Goal: Task Accomplishment & Management: Manage account settings

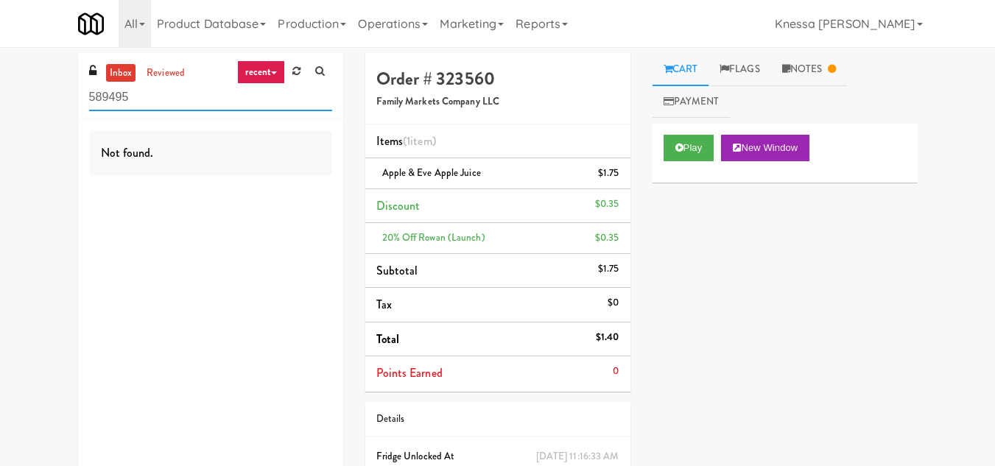
drag, startPoint x: 158, startPoint y: 96, endPoint x: 60, endPoint y: 99, distance: 98.7
click at [58, 99] on div "inbox reviewed recent all unclear take inventory issue suspicious failed recent…" at bounding box center [497, 297] width 995 height 489
paste input "Element25 - Fridge"
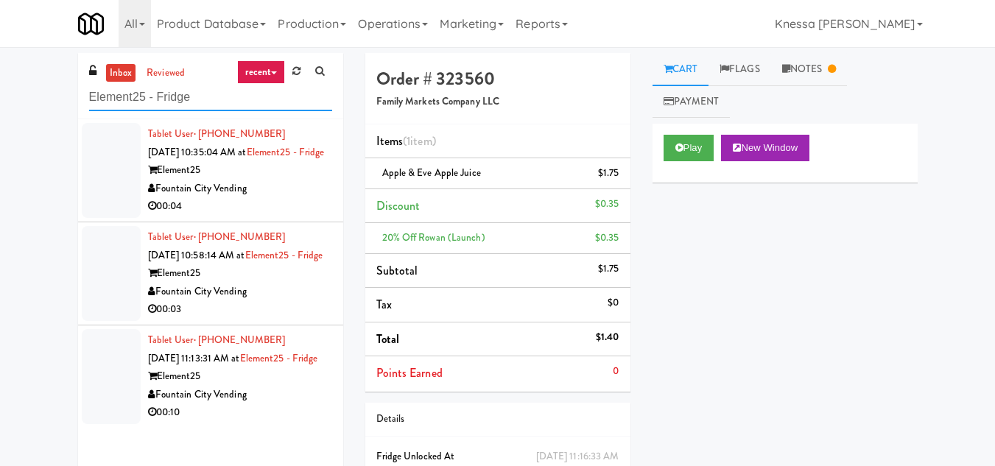
type input "Element25 - Fridge"
drag, startPoint x: 295, startPoint y: 165, endPoint x: 279, endPoint y: 183, distance: 24.0
click at [294, 169] on div "Tablet User · (816) 651-4288 [DATE] 10:35:04 AM at Element25 - Fridge Element25…" at bounding box center [240, 170] width 184 height 91
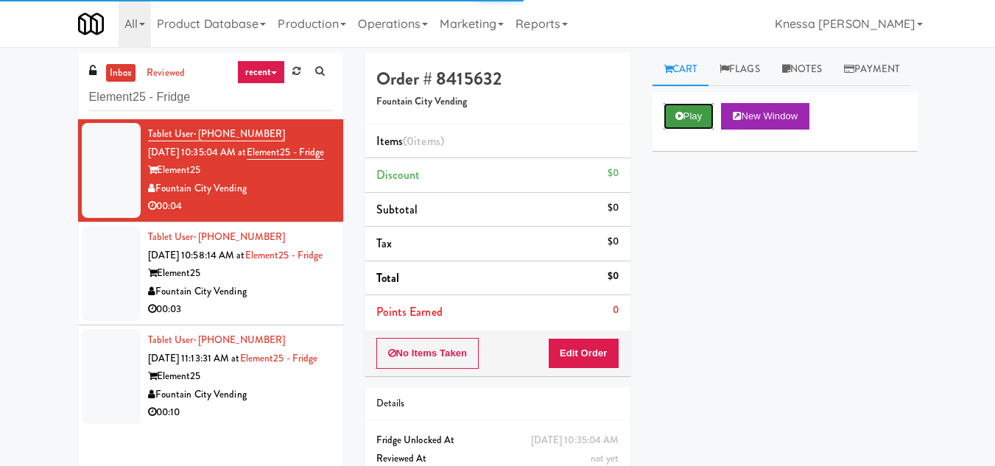
click at [700, 130] on button "Play" at bounding box center [689, 116] width 51 height 27
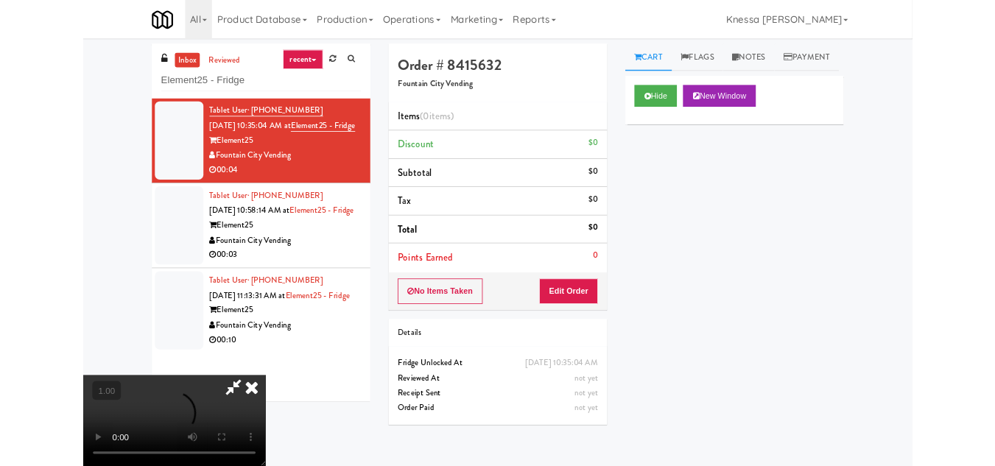
scroll to position [30, 0]
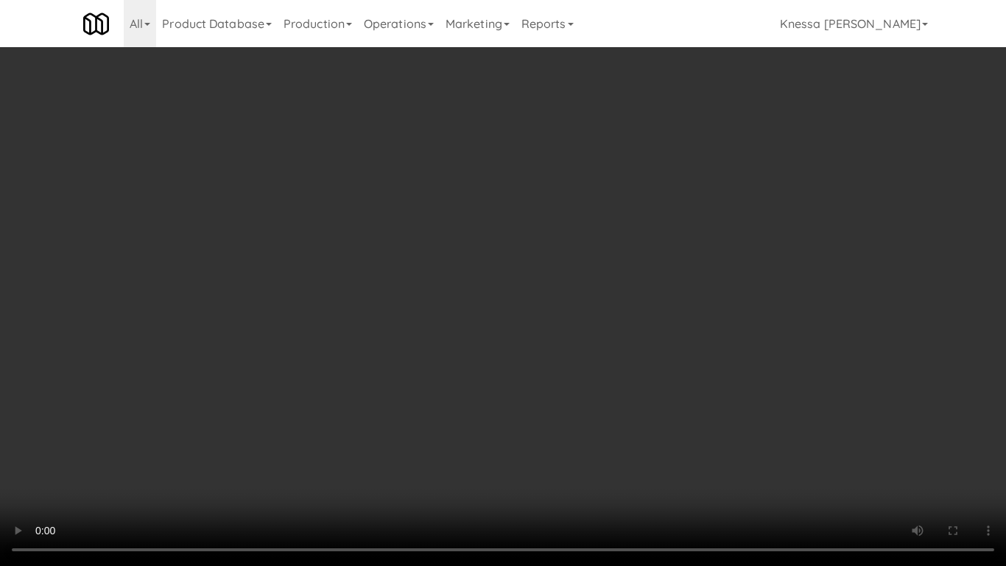
click at [530, 426] on video at bounding box center [503, 283] width 1006 height 566
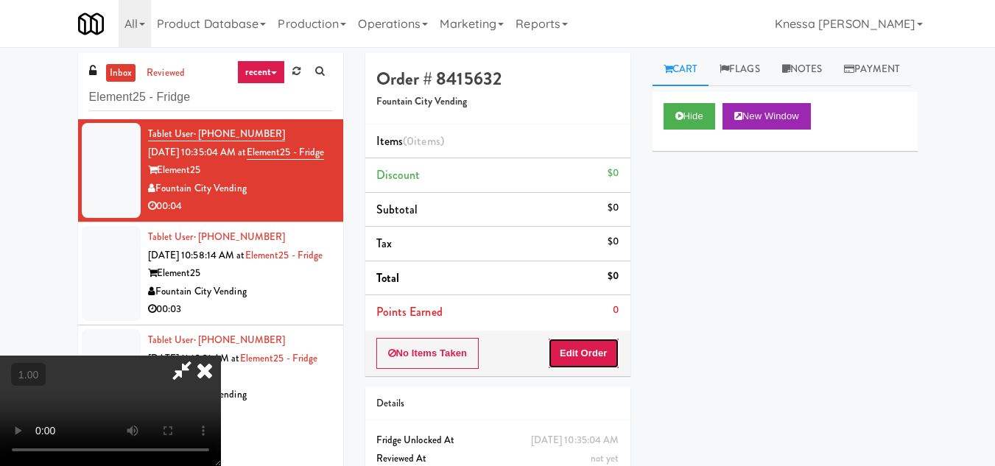
click at [617, 363] on button "Edit Order" at bounding box center [583, 353] width 71 height 31
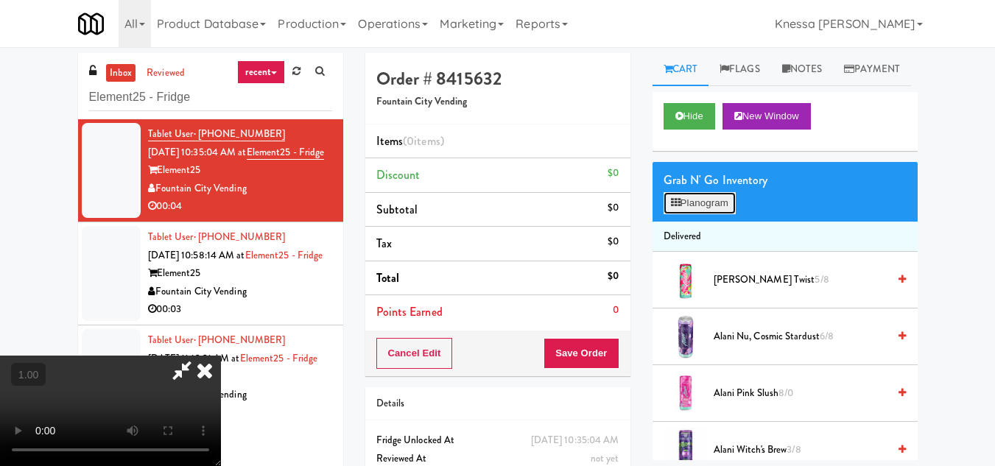
click at [700, 214] on button "Planogram" at bounding box center [700, 203] width 72 height 22
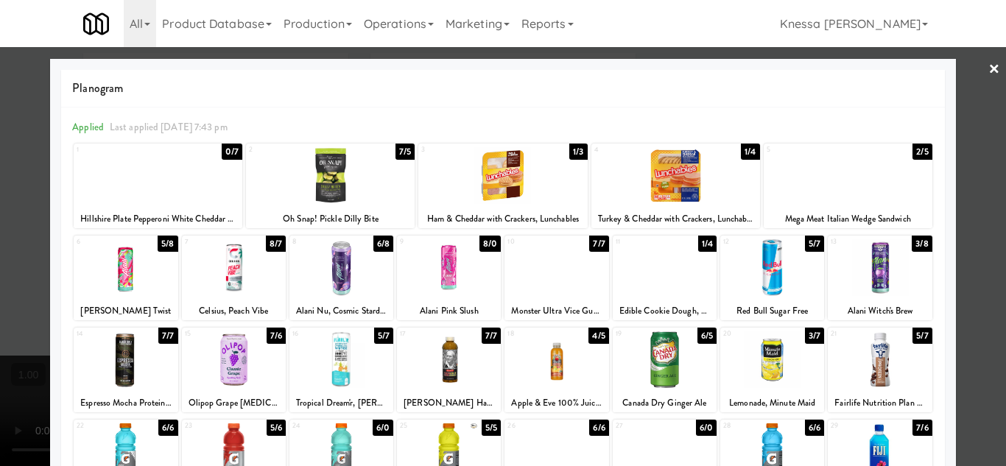
click at [345, 366] on div at bounding box center [341, 359] width 104 height 57
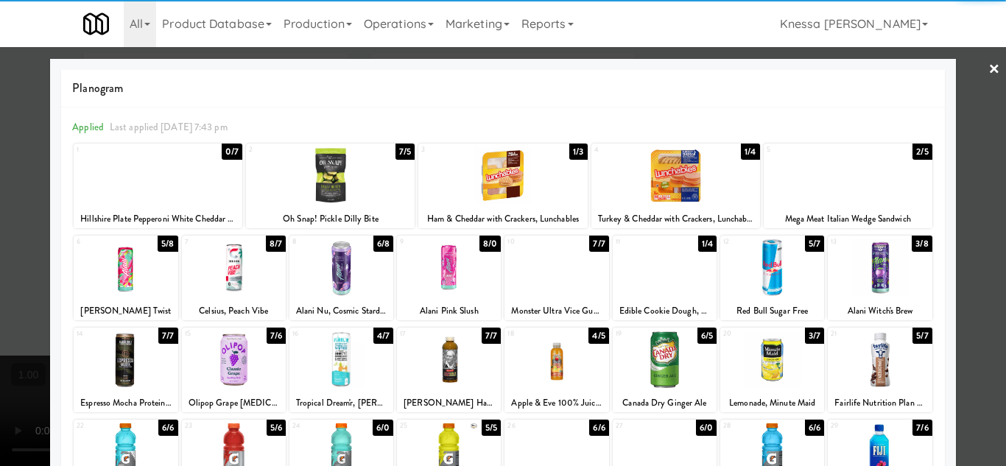
click at [973, 370] on div at bounding box center [503, 233] width 1006 height 466
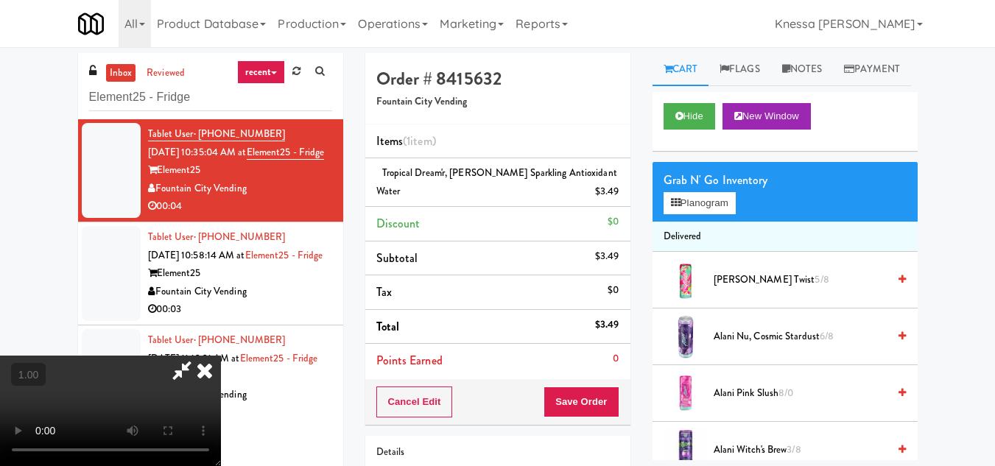
scroll to position [30, 0]
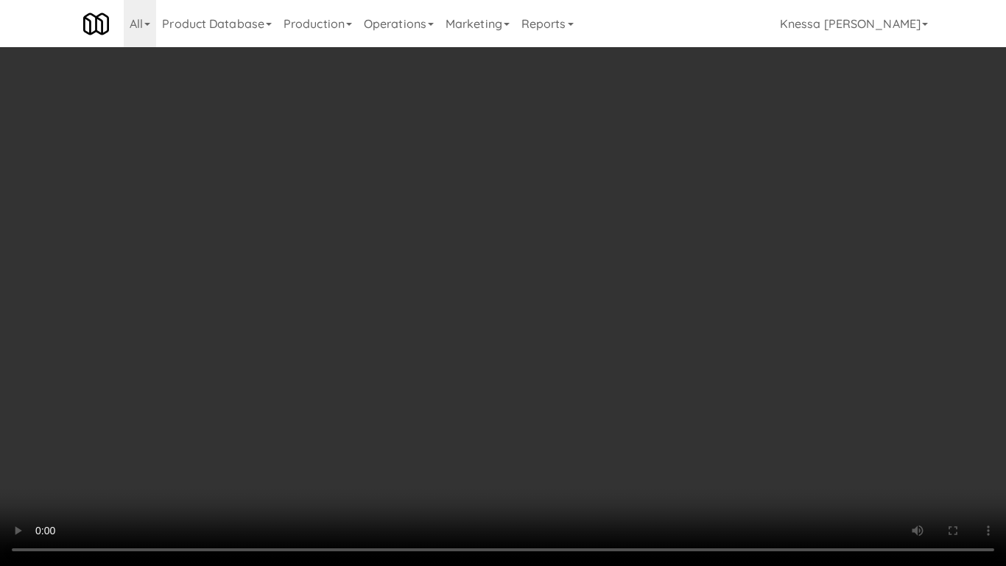
click at [415, 403] on video at bounding box center [503, 283] width 1006 height 566
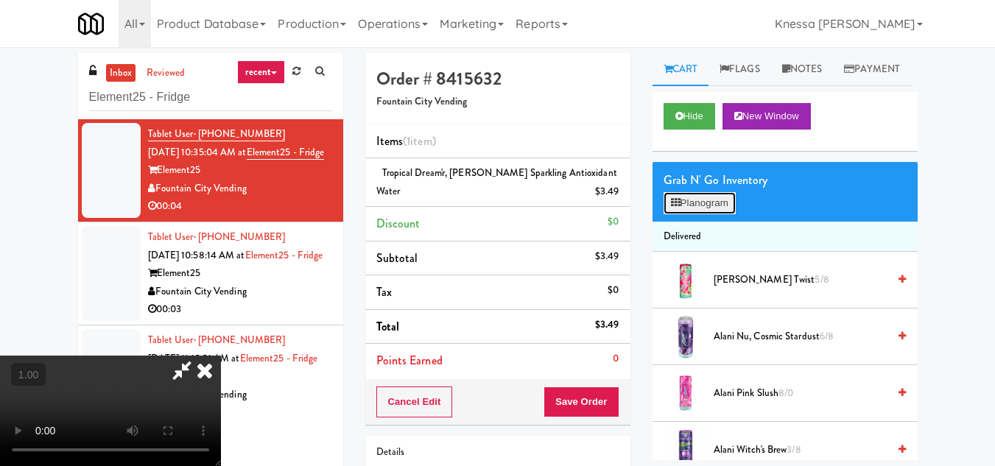
click at [721, 214] on button "Planogram" at bounding box center [700, 203] width 72 height 22
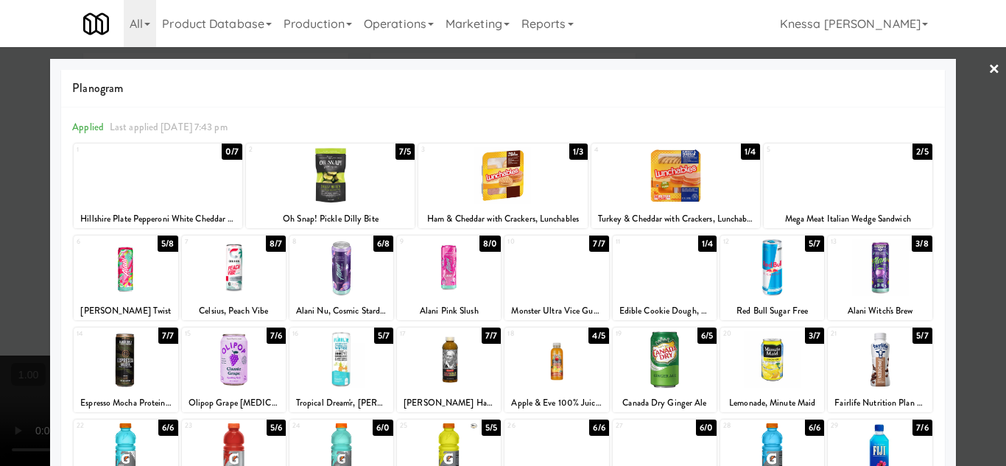
click at [980, 366] on div at bounding box center [503, 233] width 1006 height 466
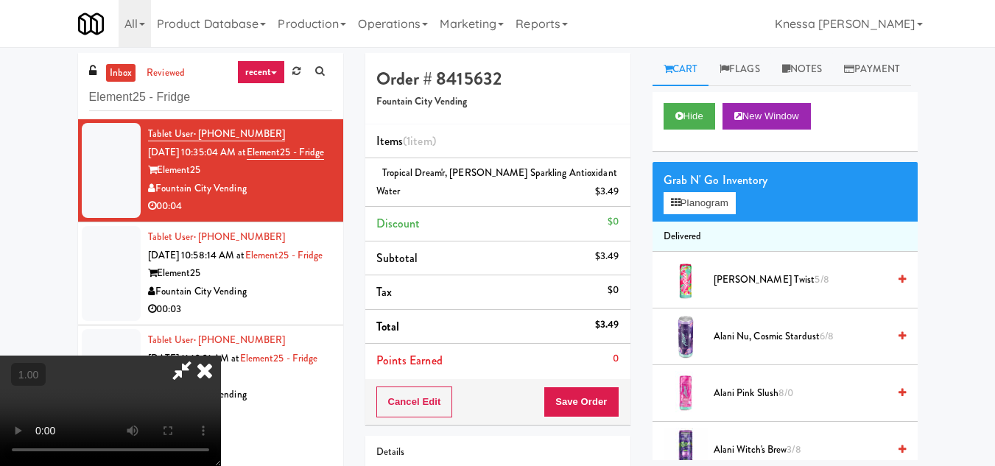
click at [221, 356] on icon at bounding box center [205, 370] width 32 height 29
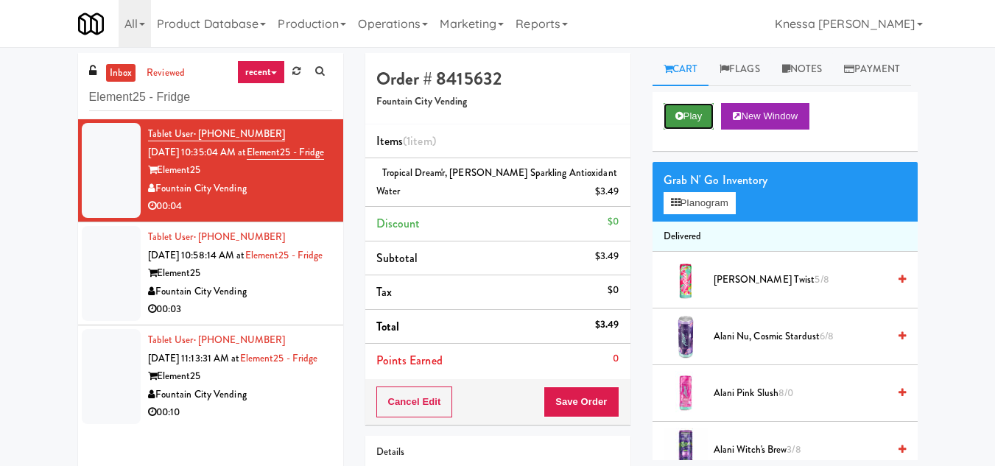
click at [678, 121] on icon at bounding box center [679, 116] width 8 height 10
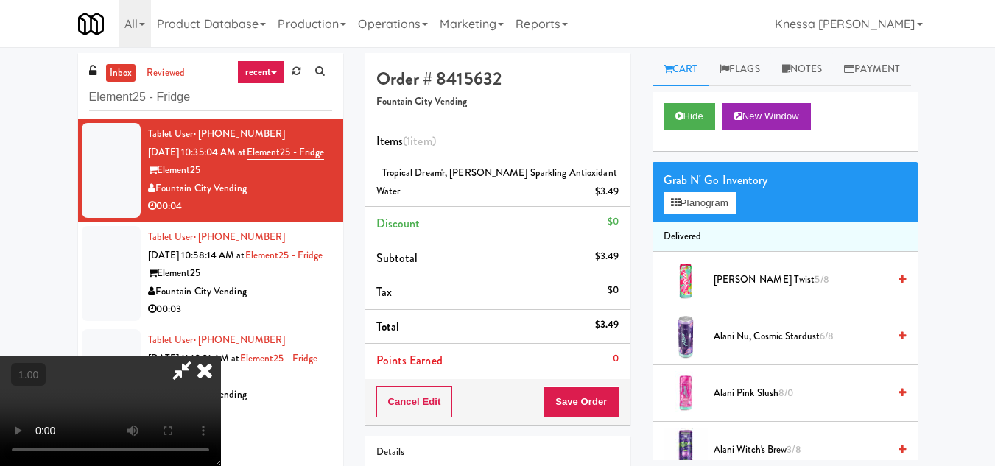
click at [221, 356] on icon at bounding box center [205, 370] width 32 height 29
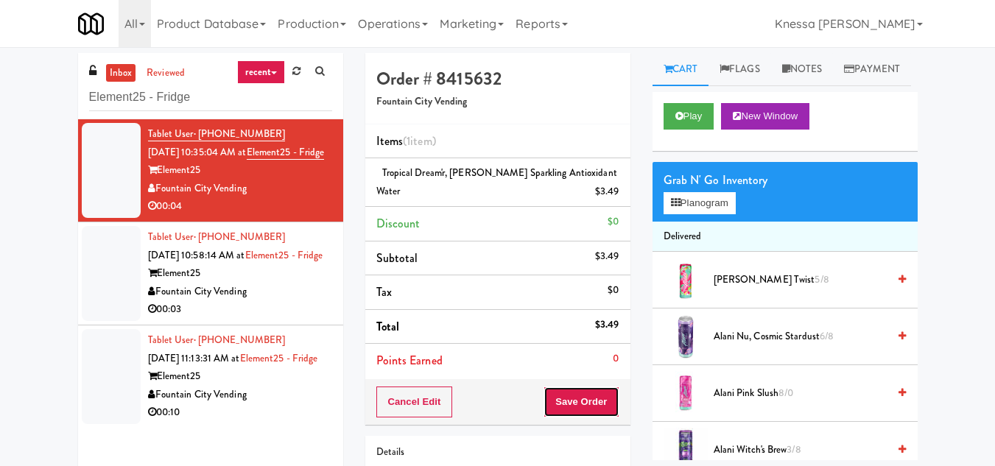
click at [575, 400] on button "Save Order" at bounding box center [581, 402] width 75 height 31
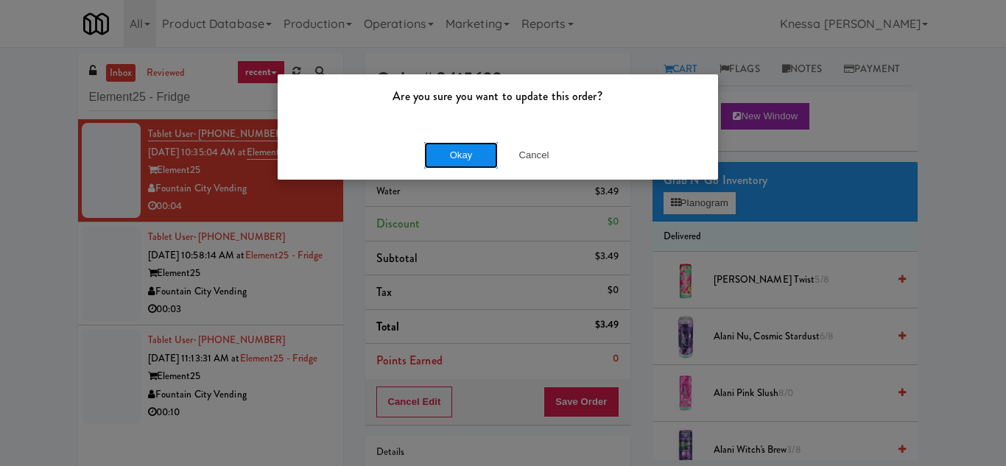
click at [455, 154] on button "Okay" at bounding box center [461, 155] width 74 height 27
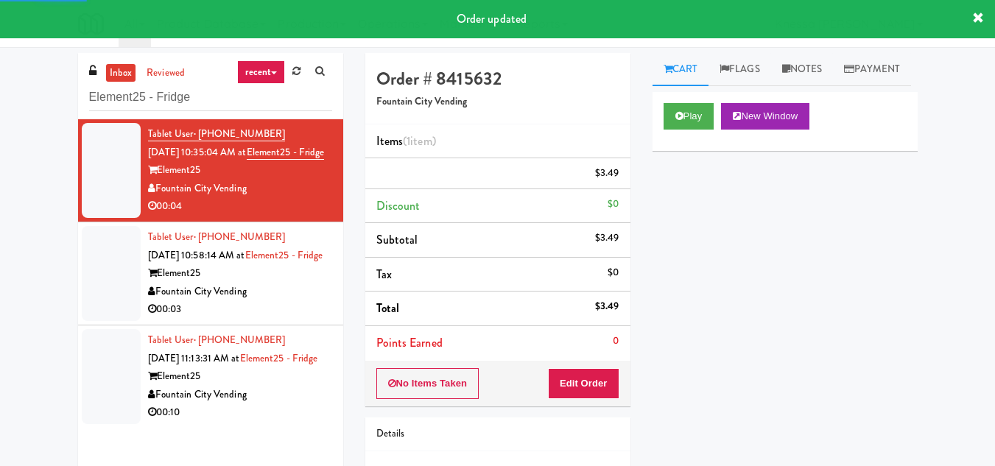
click at [267, 319] on div "00:03" at bounding box center [240, 310] width 184 height 18
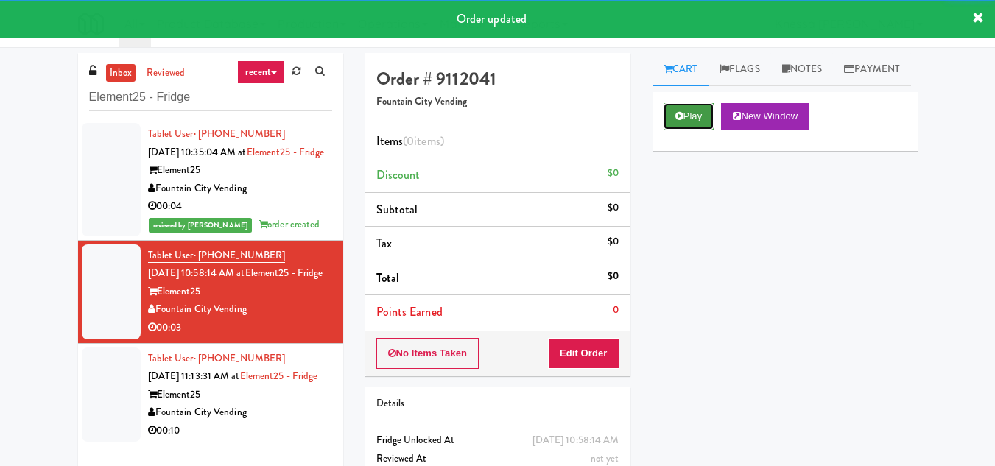
click at [703, 130] on button "Play" at bounding box center [689, 116] width 51 height 27
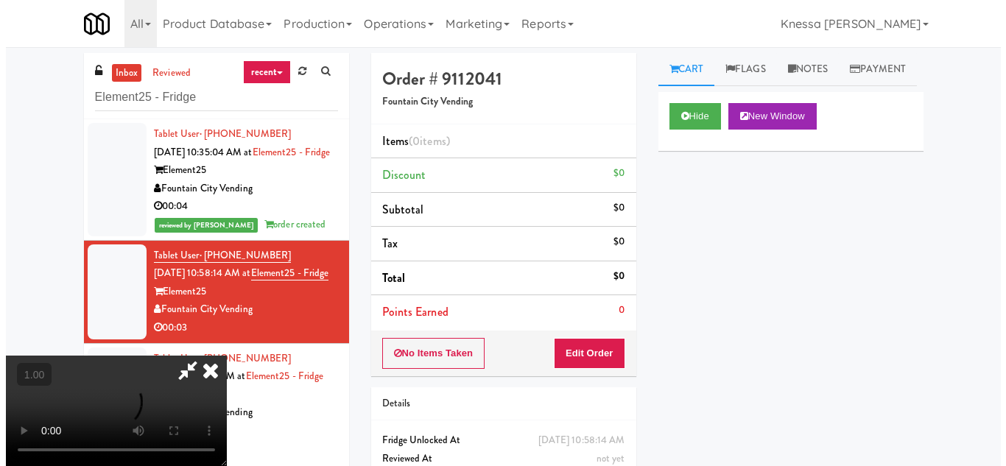
scroll to position [30, 0]
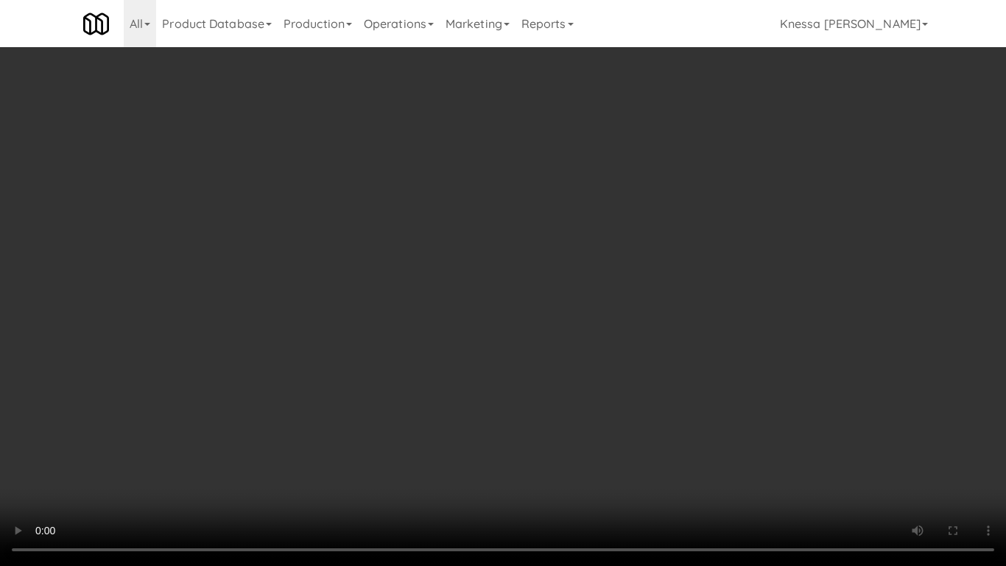
click at [537, 359] on video at bounding box center [503, 283] width 1006 height 566
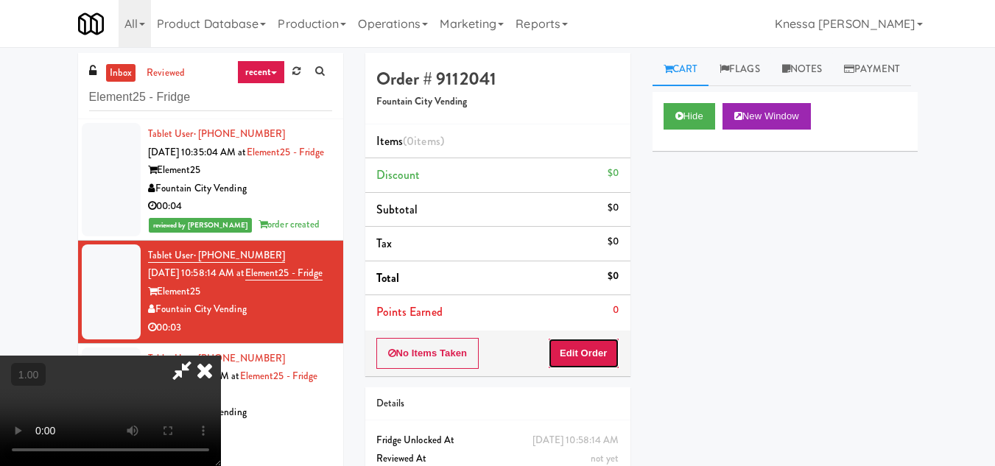
click at [605, 350] on button "Edit Order" at bounding box center [583, 353] width 71 height 31
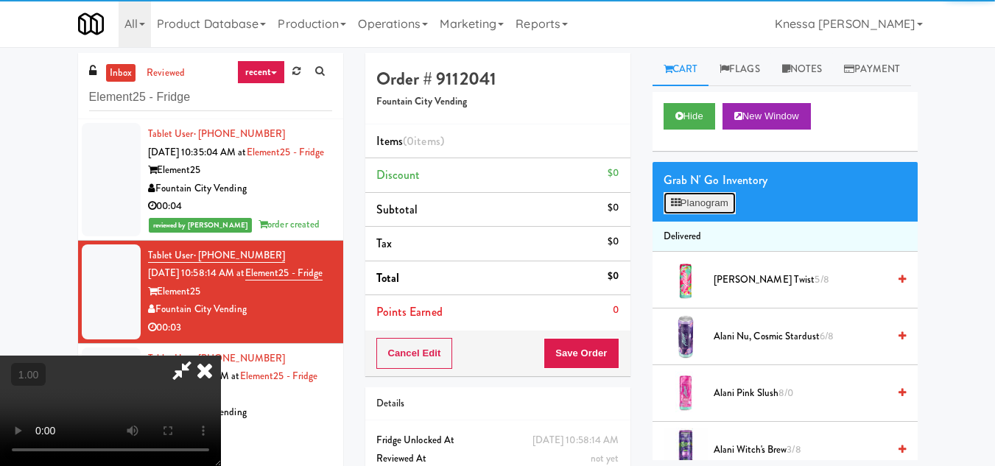
click at [684, 214] on button "Planogram" at bounding box center [700, 203] width 72 height 22
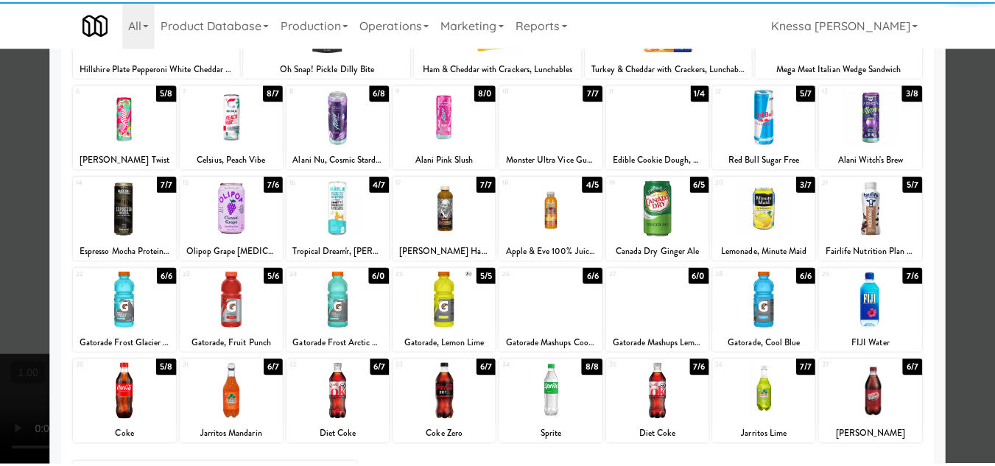
scroll to position [257, 0]
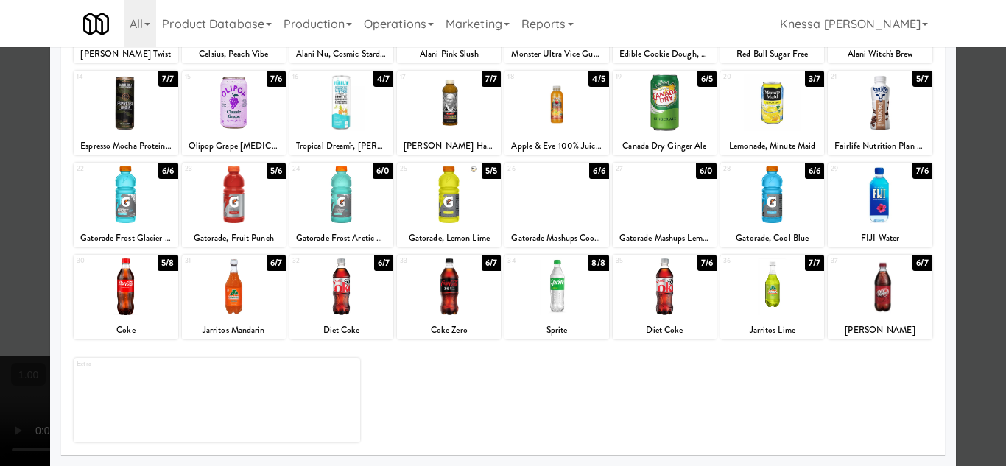
click at [240, 206] on div at bounding box center [234, 194] width 104 height 57
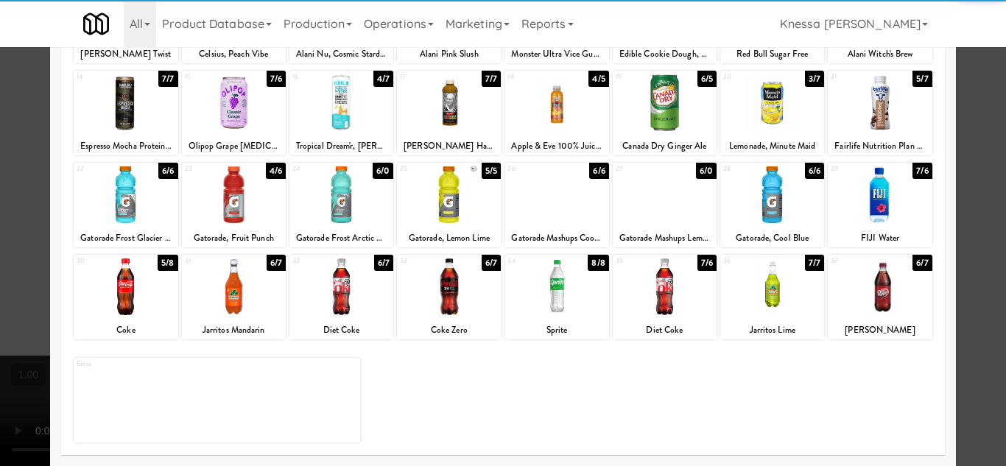
click at [969, 364] on div at bounding box center [503, 233] width 1006 height 466
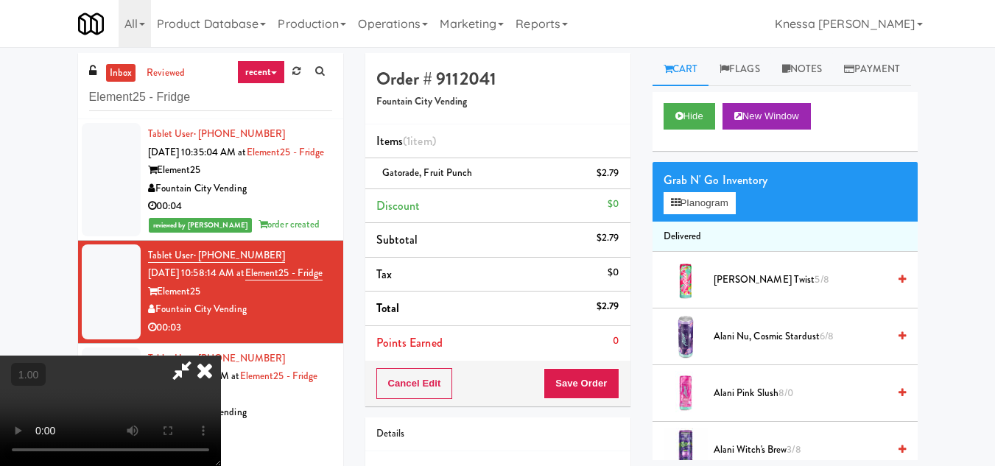
click at [221, 356] on video at bounding box center [110, 411] width 221 height 110
click at [221, 356] on icon at bounding box center [205, 370] width 32 height 29
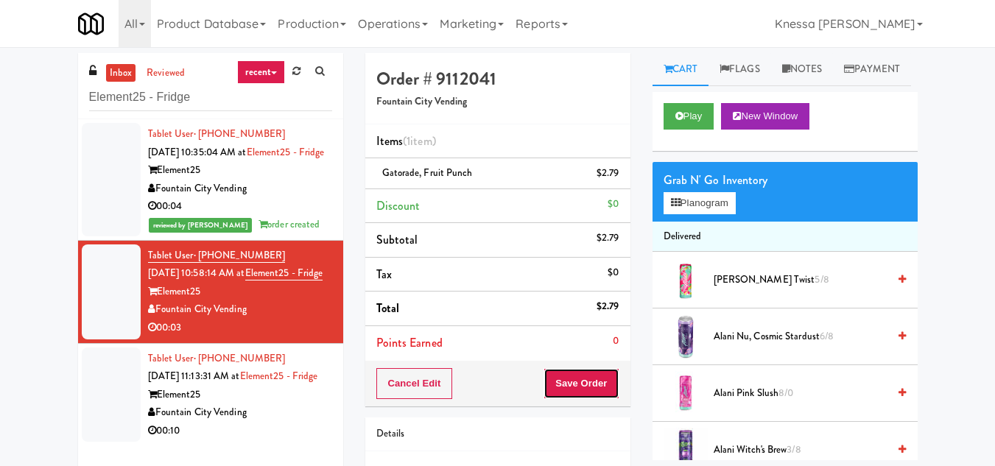
click at [561, 374] on button "Save Order" at bounding box center [581, 383] width 75 height 31
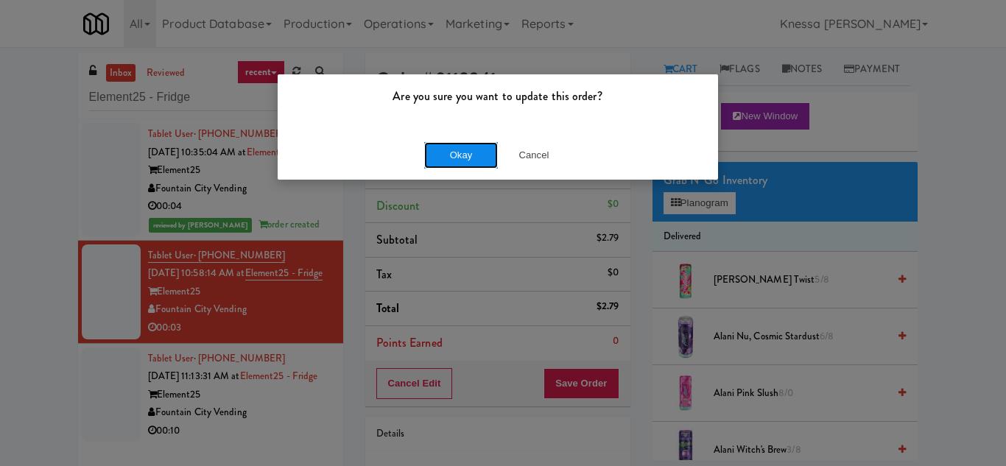
click at [453, 155] on button "Okay" at bounding box center [461, 155] width 74 height 27
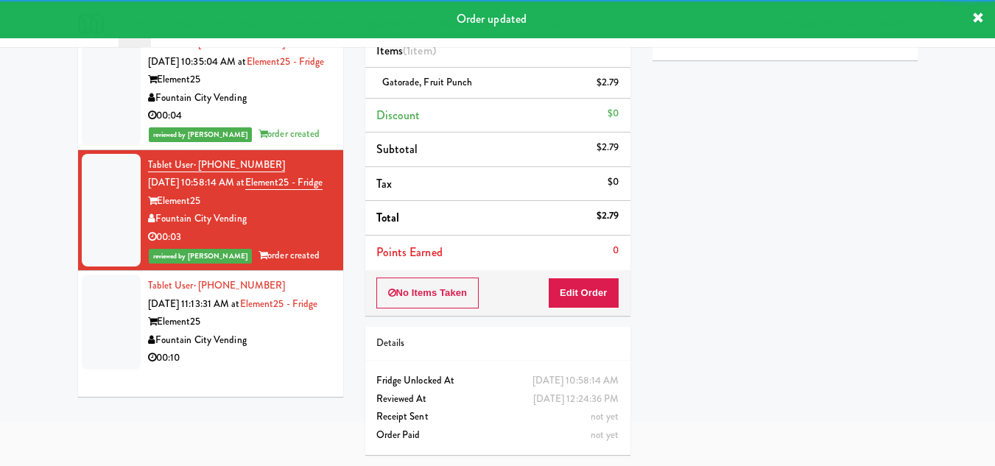
click at [280, 342] on div "Tablet User · (512) 791-2425 [DATE] 11:13:31 AM at Element25 - Fridge Element25…" at bounding box center [240, 322] width 184 height 91
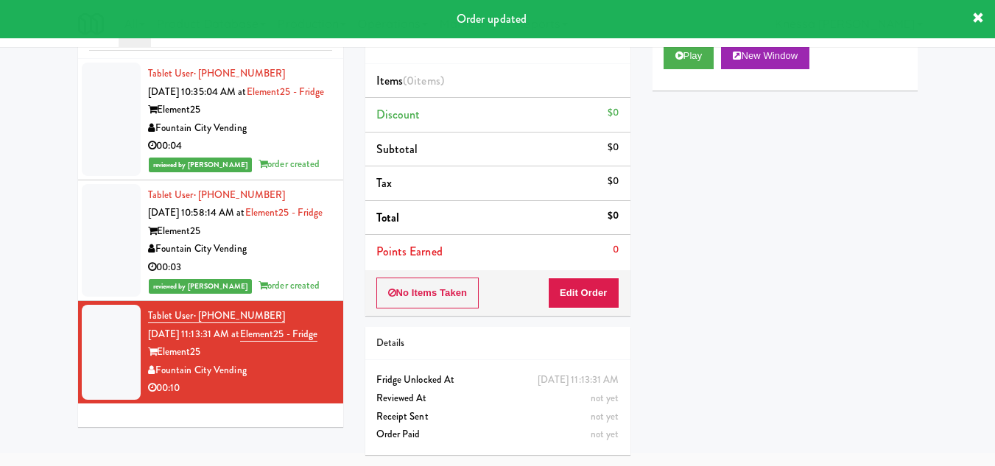
scroll to position [78, 0]
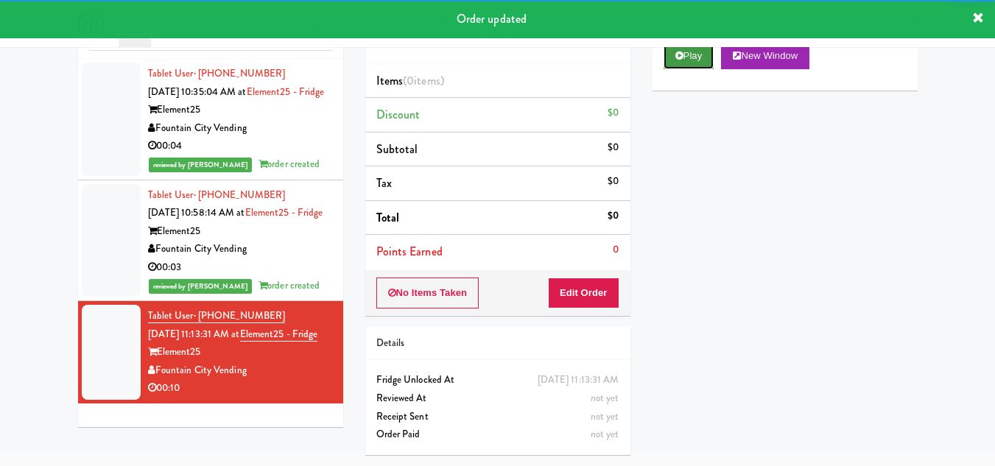
click at [666, 69] on button "Play" at bounding box center [689, 56] width 51 height 27
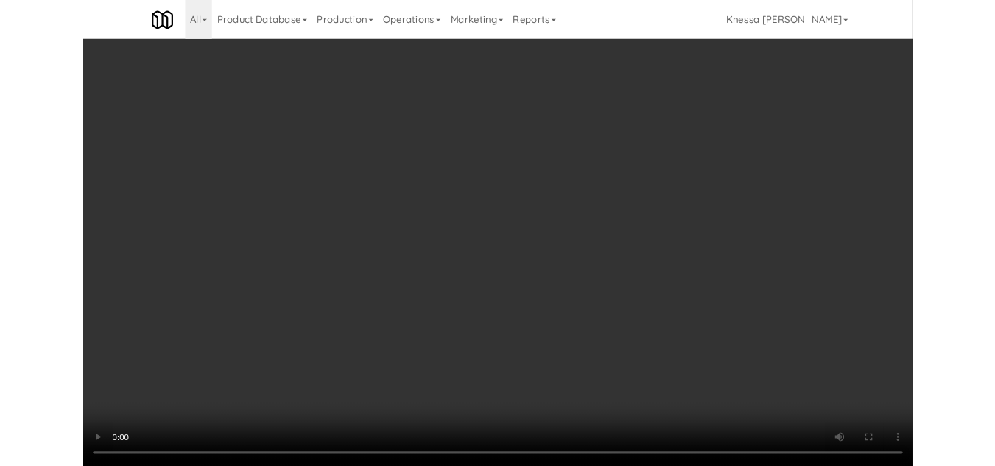
scroll to position [30, 0]
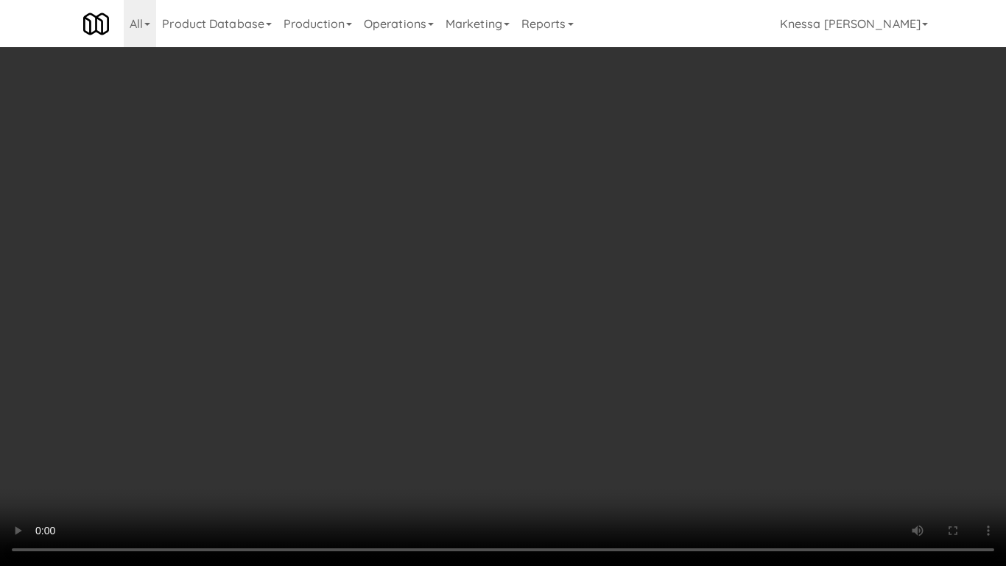
click at [521, 385] on video at bounding box center [503, 283] width 1006 height 566
click at [452, 413] on video at bounding box center [503, 283] width 1006 height 566
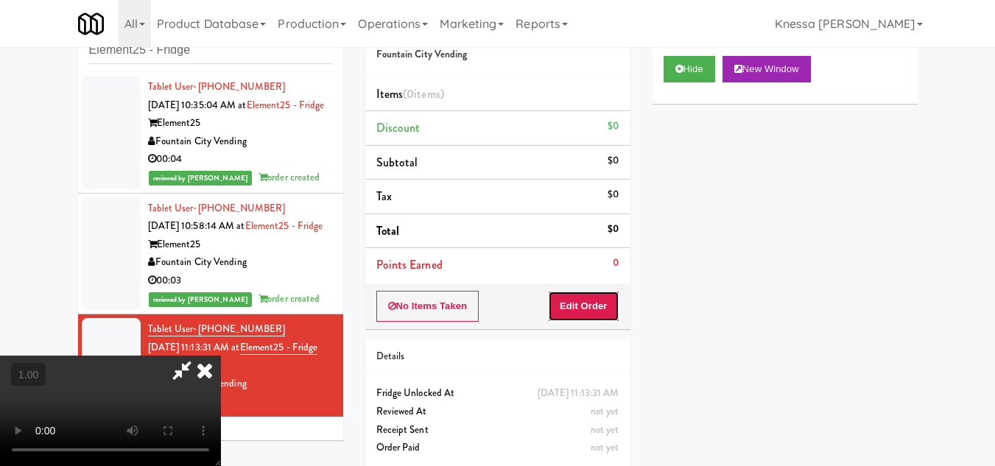
click at [611, 308] on button "Edit Order" at bounding box center [583, 306] width 71 height 31
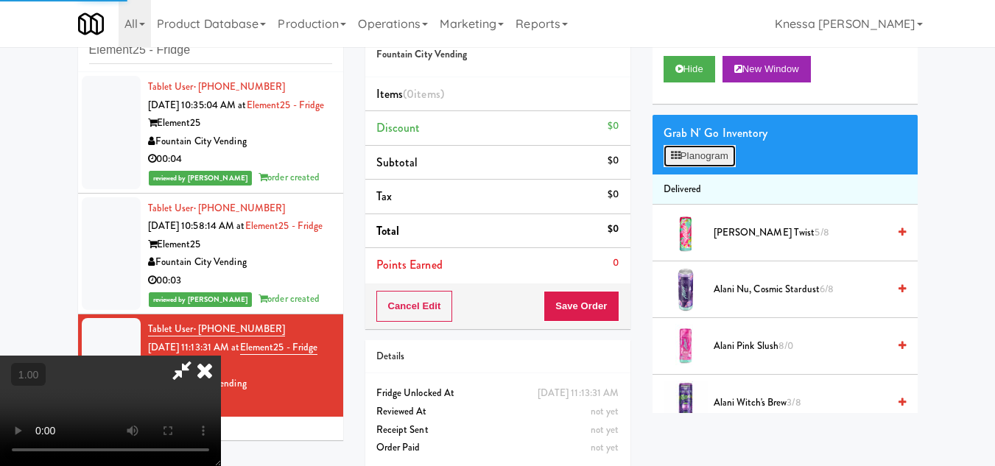
click at [690, 167] on button "Planogram" at bounding box center [700, 156] width 72 height 22
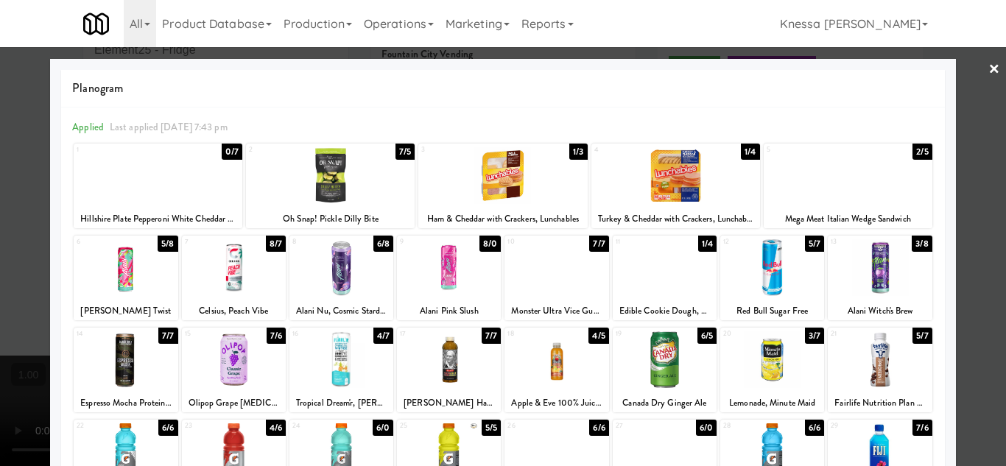
click at [835, 181] on div at bounding box center [848, 175] width 169 height 57
click at [655, 180] on div at bounding box center [675, 175] width 169 height 57
click at [989, 359] on div at bounding box center [503, 233] width 1006 height 466
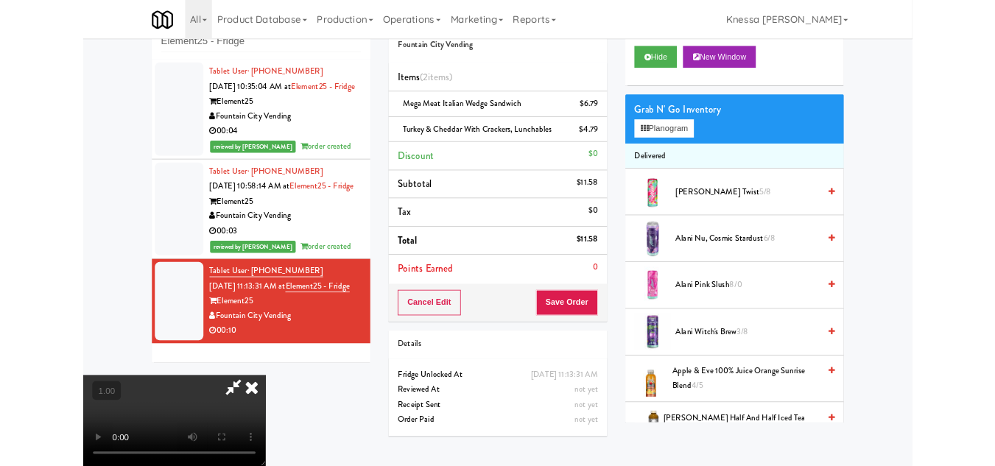
scroll to position [30, 0]
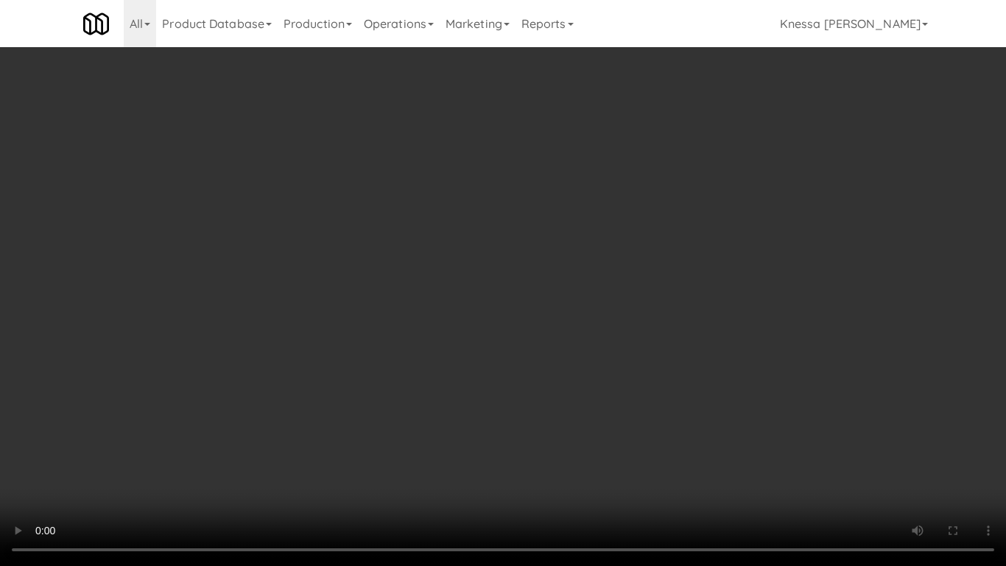
click at [552, 334] on video at bounding box center [503, 283] width 1006 height 566
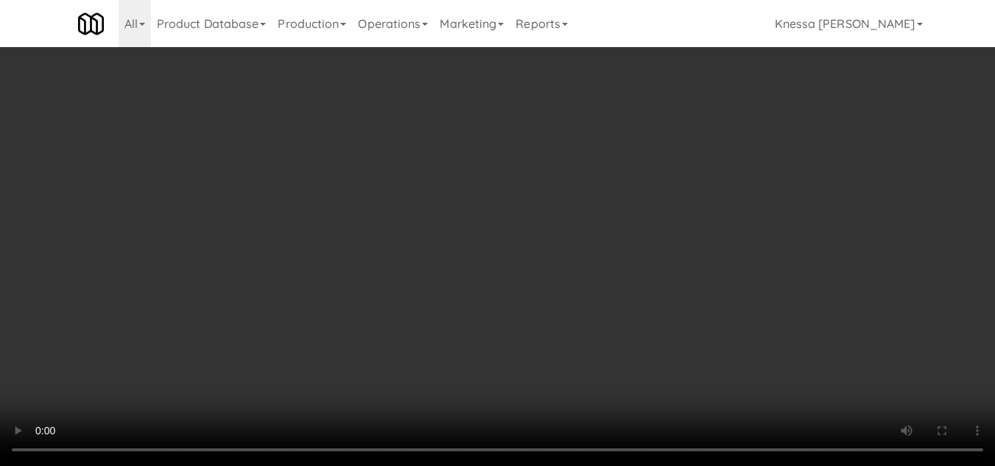
scroll to position [0, 0]
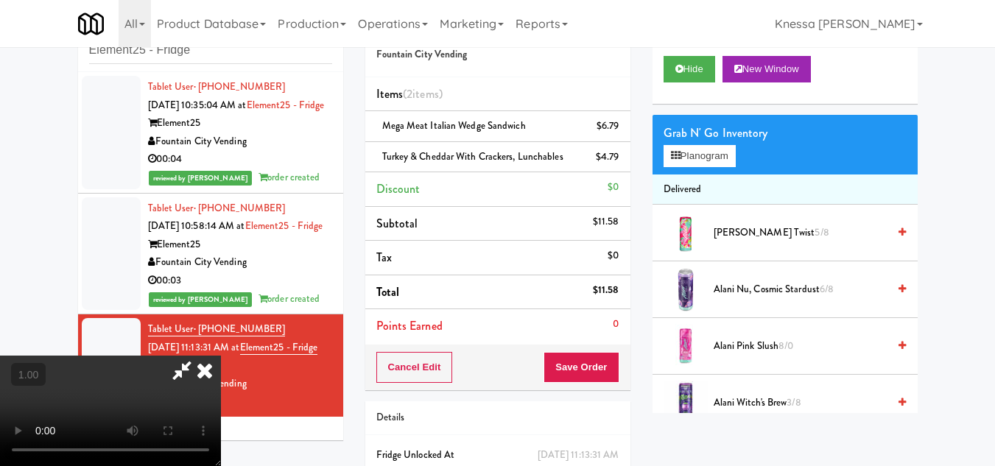
click at [221, 356] on icon at bounding box center [205, 370] width 32 height 29
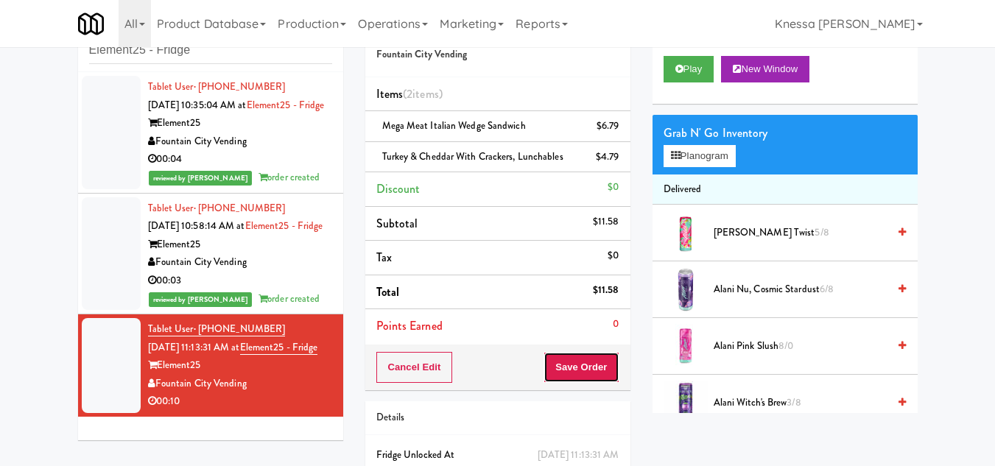
click at [594, 369] on button "Save Order" at bounding box center [581, 367] width 75 height 31
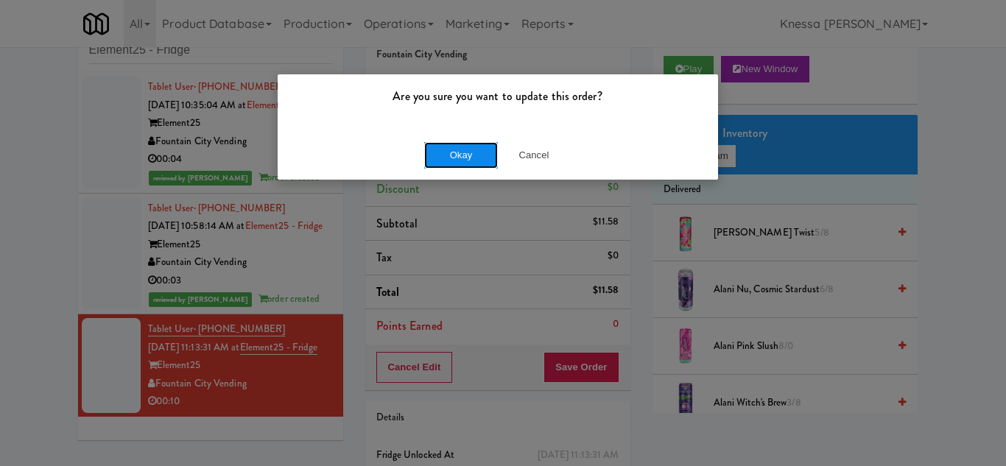
click at [458, 144] on button "Okay" at bounding box center [461, 155] width 74 height 27
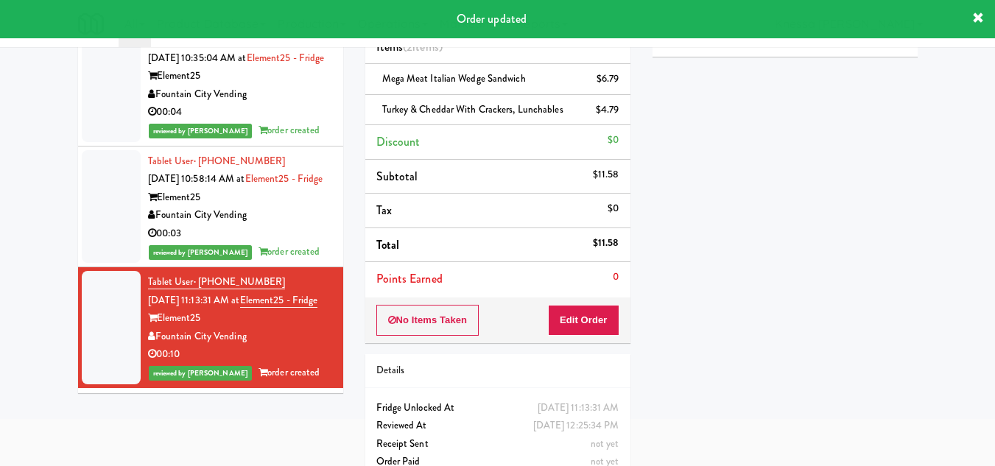
scroll to position [140, 0]
